Goal: Browse casually: Explore the website without a specific task or goal

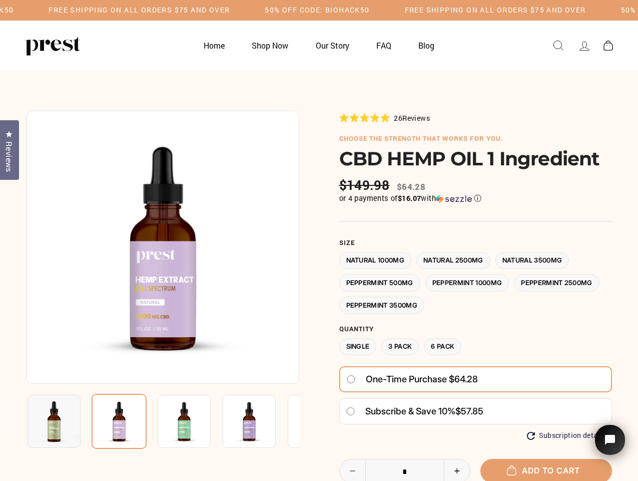
click at [319, 240] on div at bounding box center [320, 365] width 586 height 508
click at [230, 10] on h5 "Free Shipping on all orders $75 and over" at bounding box center [139, 10] width 181 height 9
click at [163, 247] on img at bounding box center [163, 247] width 273 height 273
click at [163, 421] on img at bounding box center [184, 421] width 53 height 53
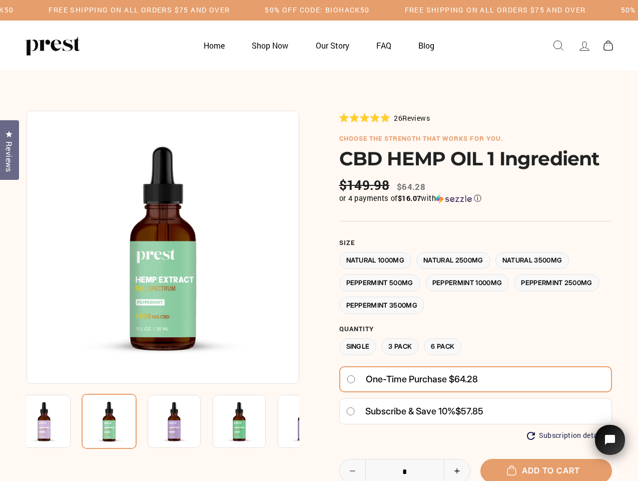
click at [54, 421] on img at bounding box center [44, 421] width 53 height 53
click at [119, 421] on img at bounding box center [109, 421] width 55 height 55
click at [184, 421] on img at bounding box center [174, 421] width 53 height 53
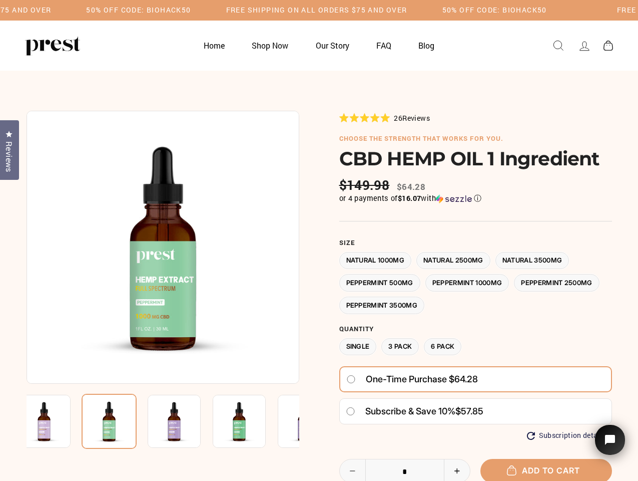
click at [184, 421] on img at bounding box center [174, 421] width 53 height 53
